Goal: Find contact information: Find contact information

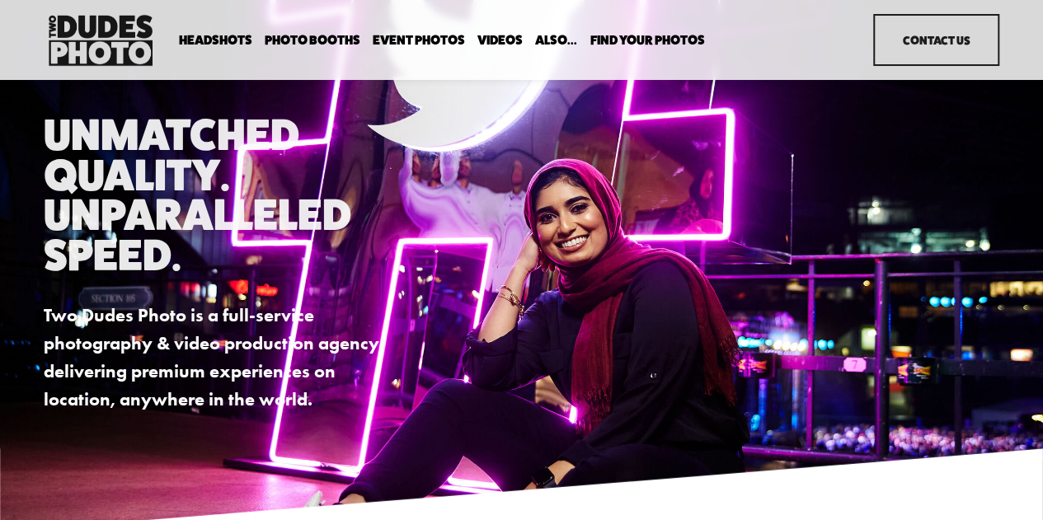
click at [508, 40] on link "Videos" at bounding box center [499, 40] width 45 height 16
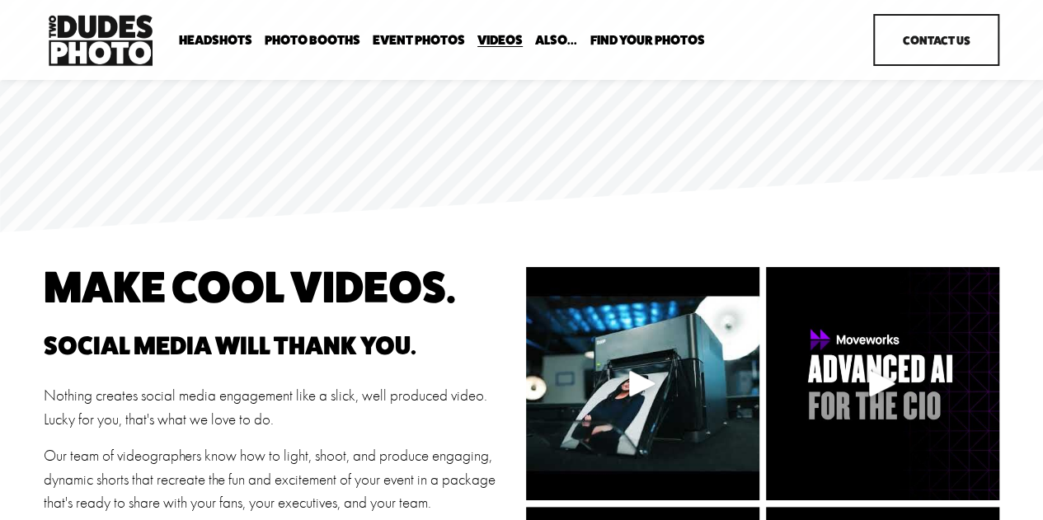
click at [937, 45] on link "Contact Us" at bounding box center [936, 40] width 126 height 52
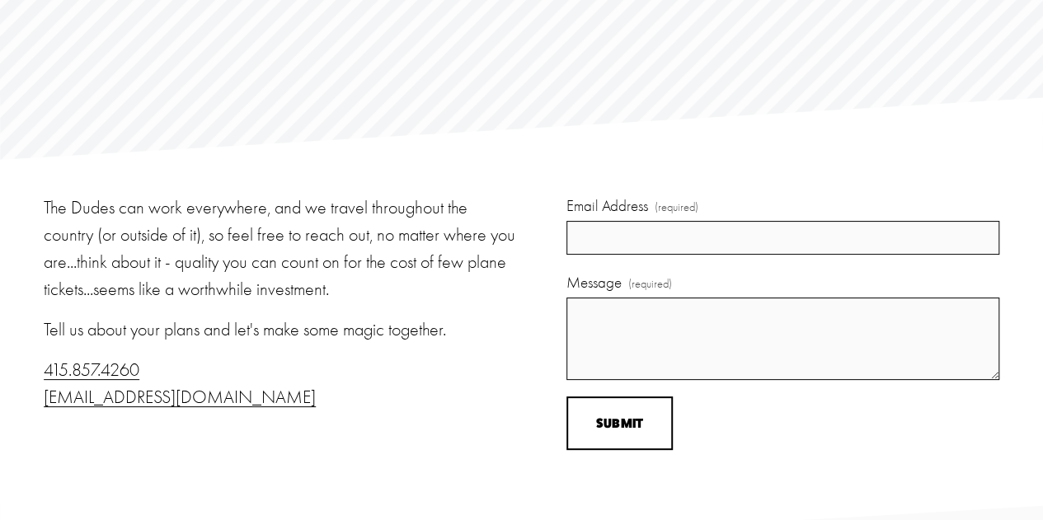
scroll to position [165, 0]
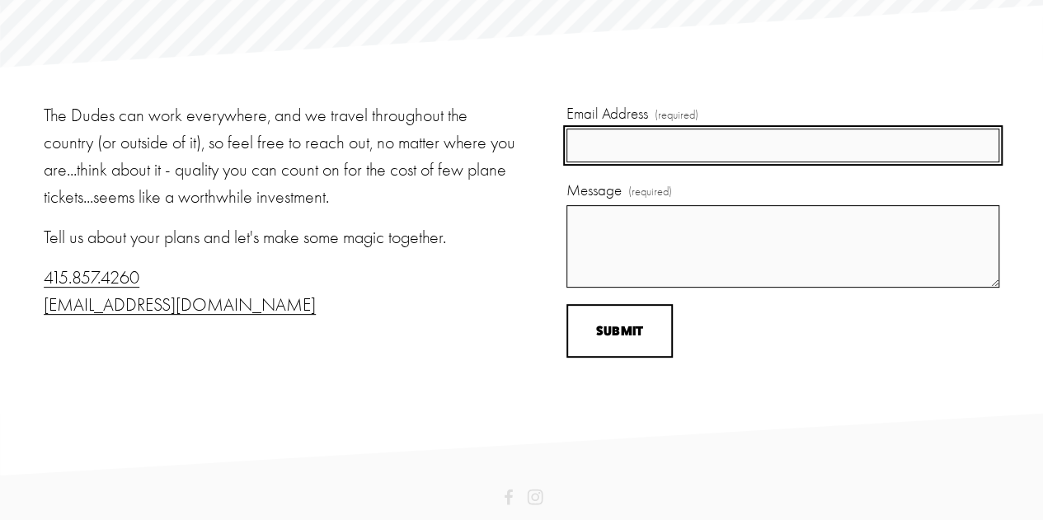
click at [598, 143] on input "Email Address (required)" at bounding box center [782, 146] width 433 height 34
type input "[PERSON_NAME]"
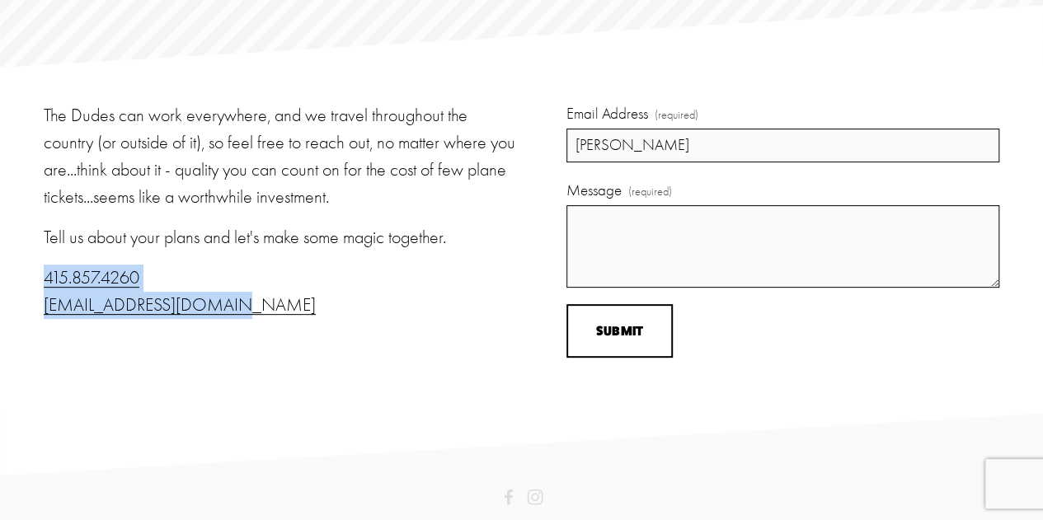
drag, startPoint x: 226, startPoint y: 316, endPoint x: 27, endPoint y: 281, distance: 201.6
click at [27, 281] on div "The Dudes can work everywhere, and we travel throughout the country (or outside…" at bounding box center [521, 240] width 1043 height 277
copy p "415.857.4260 [EMAIL_ADDRESS][DOMAIN_NAME]"
